Goal: Check status: Check status

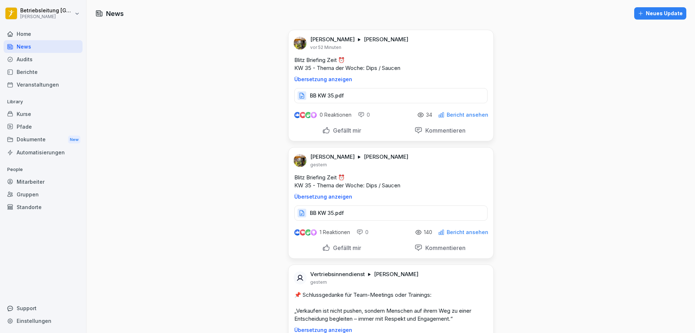
click at [38, 59] on div "Audits" at bounding box center [43, 59] width 79 height 13
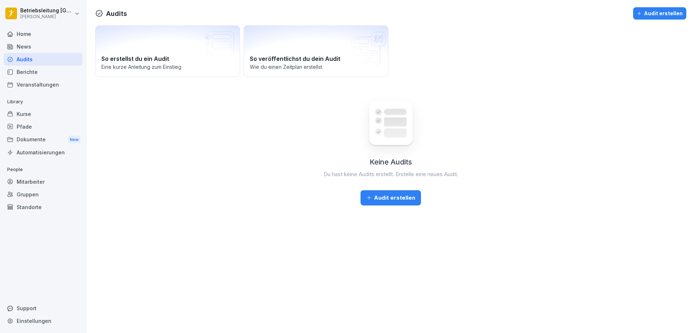
click at [38, 71] on div "Berichte" at bounding box center [43, 72] width 79 height 13
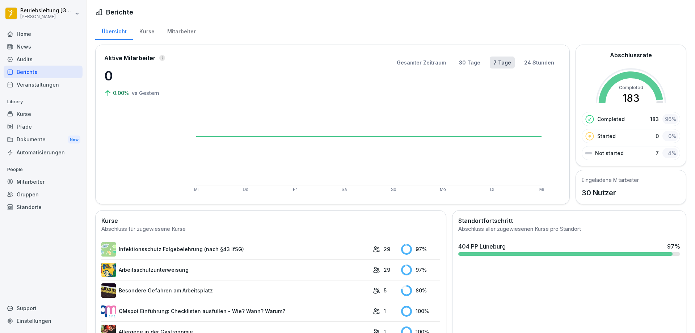
click at [334, 249] on link "Infektionsschutz Folgebelehrung (nach §43 IfSG)" at bounding box center [235, 249] width 268 height 14
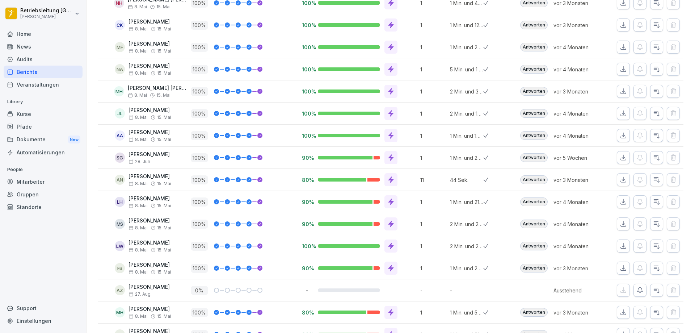
scroll to position [464, 0]
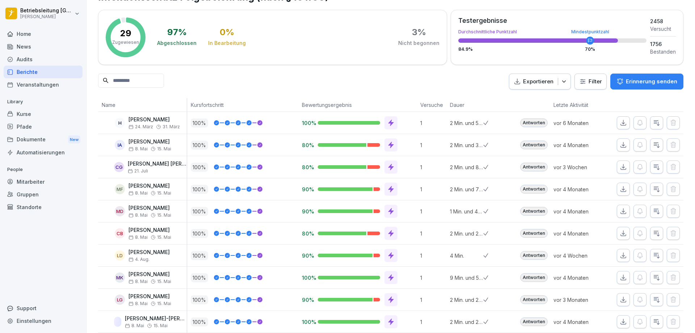
scroll to position [36, 0]
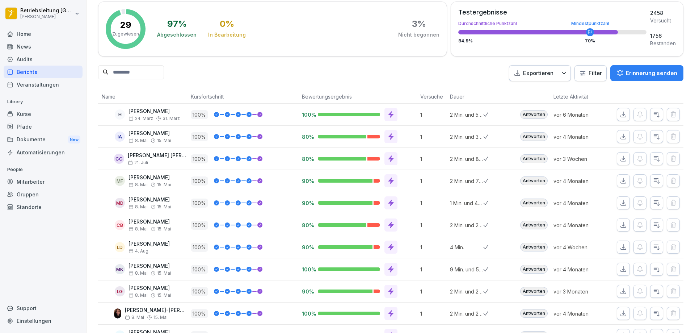
click at [32, 70] on div "Berichte" at bounding box center [43, 72] width 79 height 13
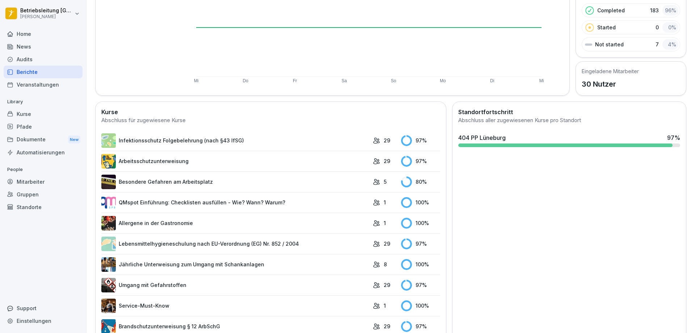
scroll to position [151, 0]
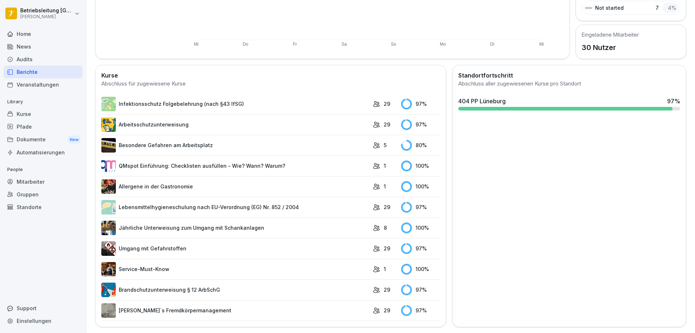
click at [306, 97] on link "Infektionsschutz Folgebelehrung (nach §43 IfSG)" at bounding box center [235, 104] width 268 height 14
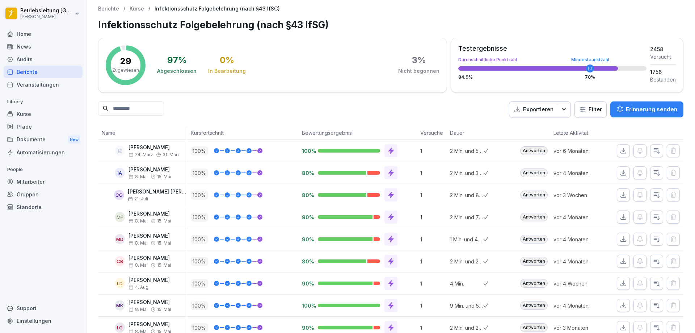
click at [617, 212] on button "button" at bounding box center [623, 216] width 13 height 13
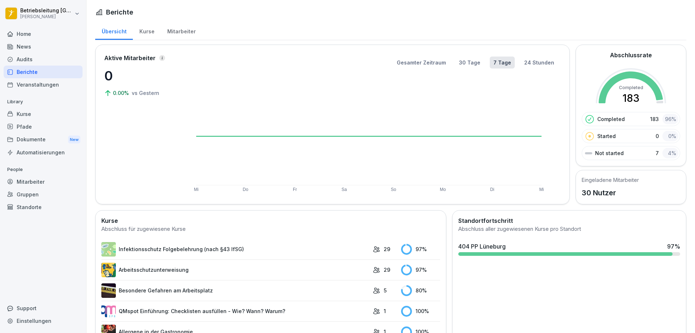
click at [197, 265] on link "Arbeitsschutzunterweisung" at bounding box center [235, 269] width 268 height 14
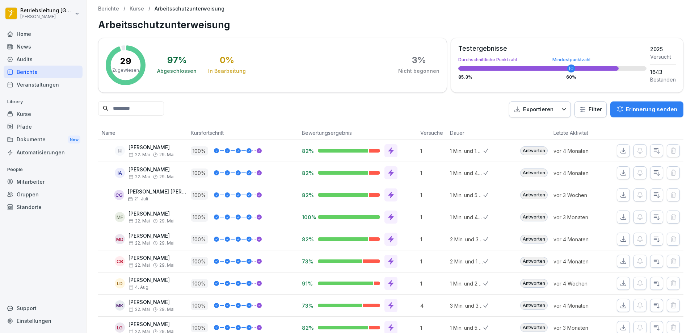
click at [620, 216] on icon "button" at bounding box center [623, 216] width 7 height 7
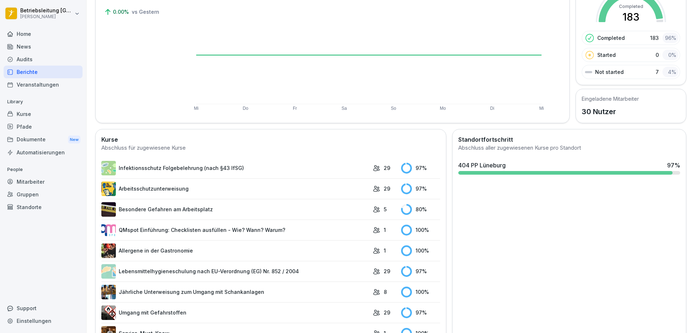
scroll to position [109, 0]
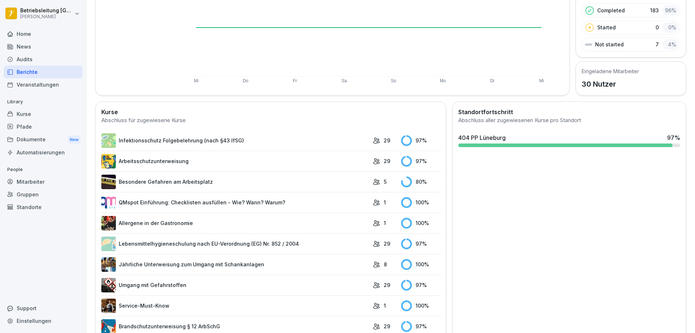
click at [325, 185] on link "Besondere Gefahren am Arbeitsplatz" at bounding box center [235, 181] width 268 height 14
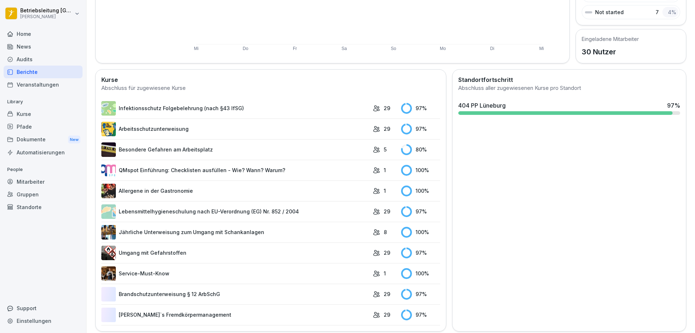
scroll to position [145, 0]
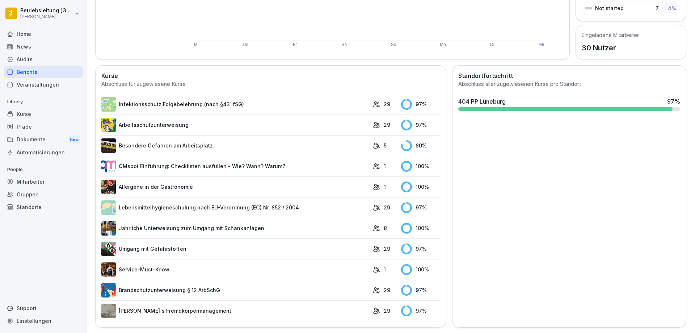
click at [186, 208] on link "Lebensmittelhygieneschulung nach EU-Verordnung (EG) Nr. 852 / 2004" at bounding box center [235, 207] width 268 height 14
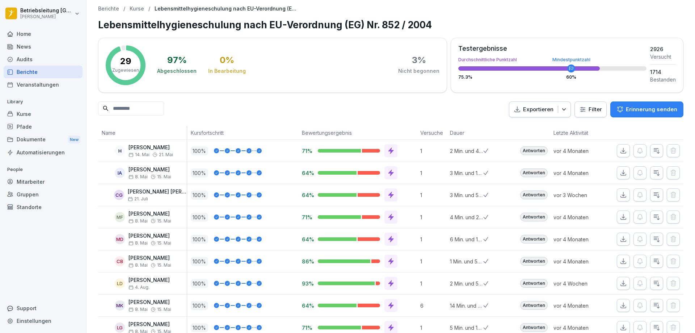
scroll to position [72, 0]
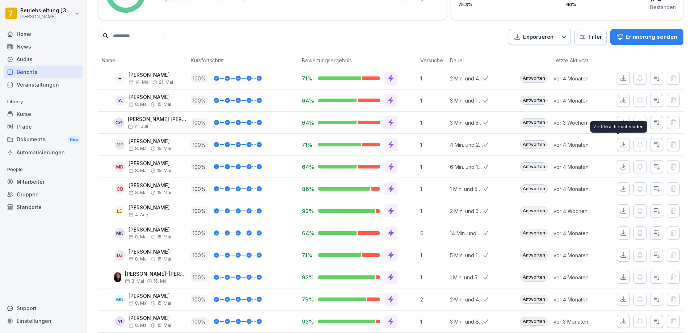
click at [620, 148] on icon "button" at bounding box center [623, 144] width 7 height 7
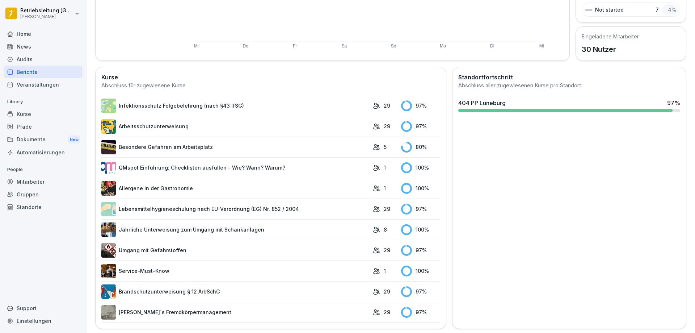
scroll to position [151, 0]
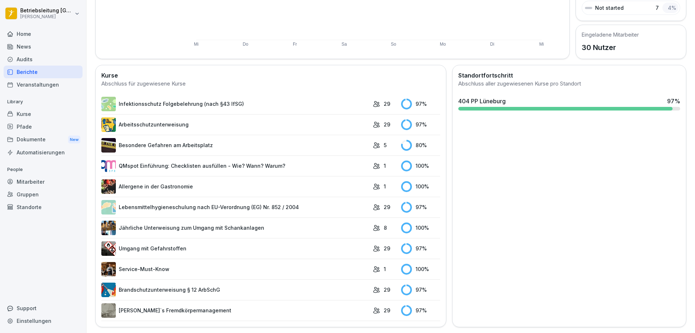
click at [239, 227] on link "Jährliche Unterweisung zum Umgang mit Schankanlagen" at bounding box center [235, 227] width 268 height 14
click at [222, 241] on link "Umgang mit Gefahrstoffen" at bounding box center [235, 248] width 268 height 14
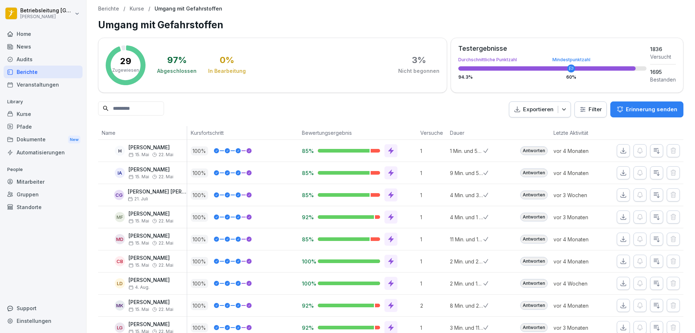
scroll to position [181, 0]
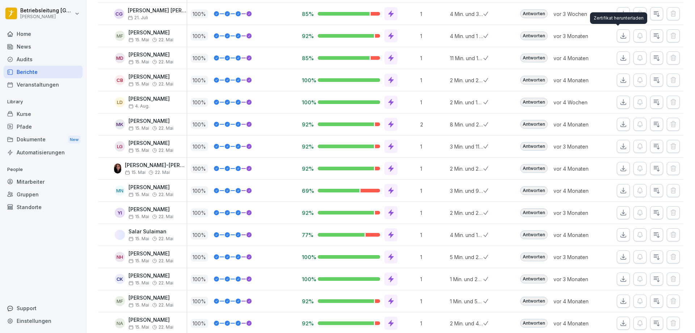
click at [620, 33] on icon "button" at bounding box center [623, 35] width 7 height 7
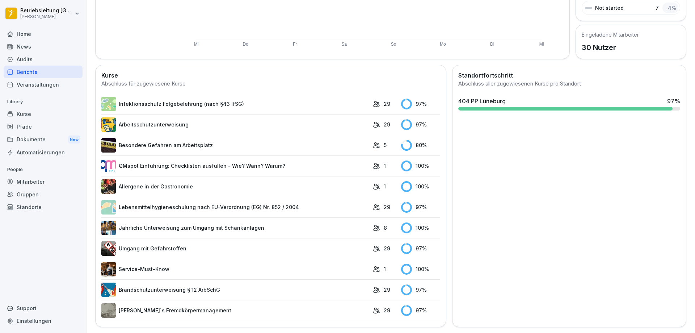
click at [240, 287] on link "Brandschutzunterweisung § 12 ArbSchG" at bounding box center [235, 289] width 268 height 14
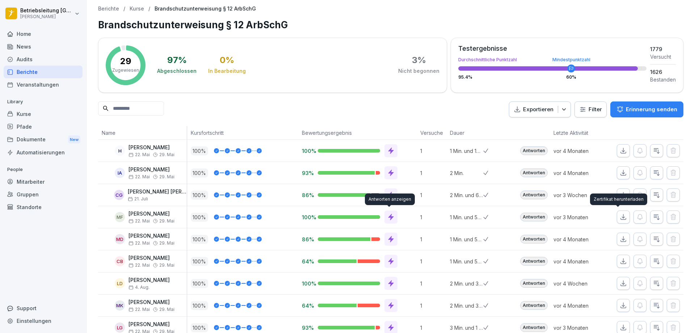
click at [620, 214] on icon "button" at bounding box center [623, 216] width 7 height 7
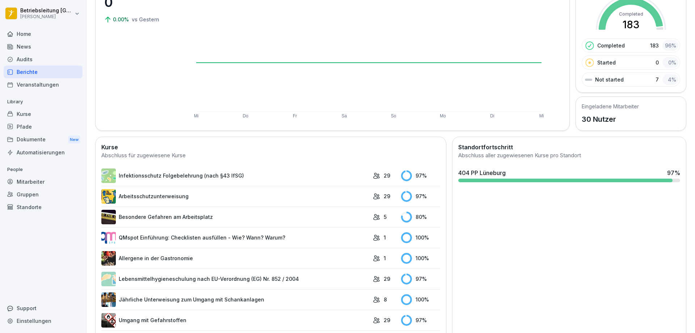
scroll to position [151, 0]
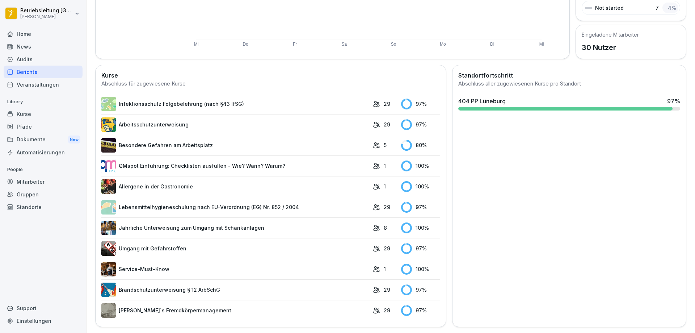
click at [175, 309] on link "[PERSON_NAME]`s Fremdkörpermanagement" at bounding box center [235, 310] width 268 height 14
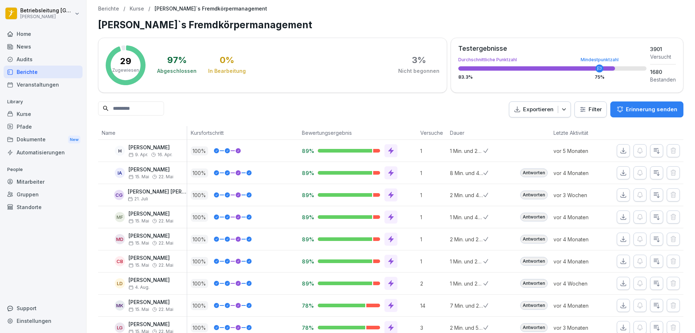
click at [621, 212] on button "button" at bounding box center [623, 216] width 13 height 13
